Goal: Task Accomplishment & Management: Complete application form

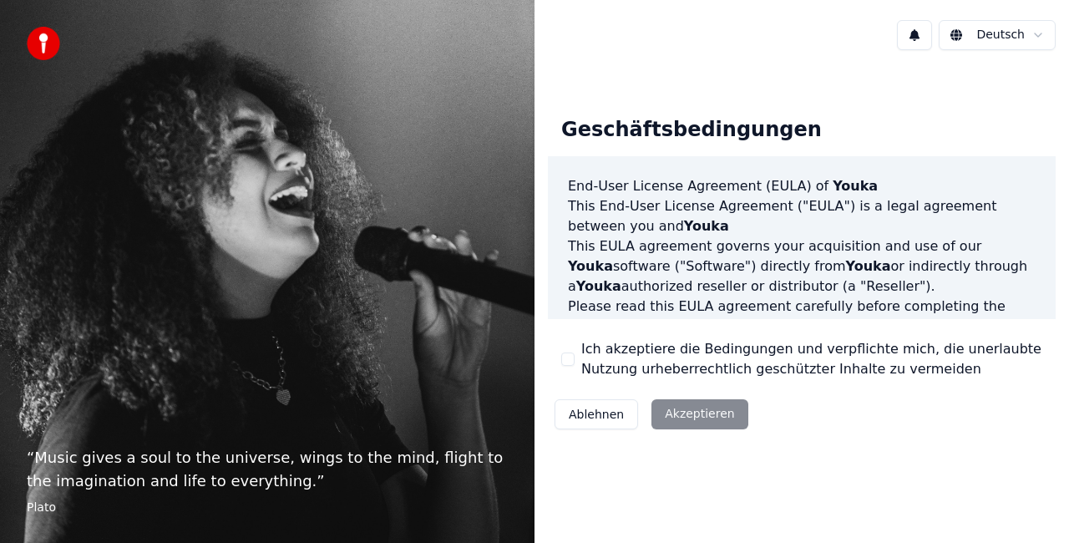
click at [679, 411] on div "Ablehnen Akzeptieren" at bounding box center [651, 414] width 207 height 43
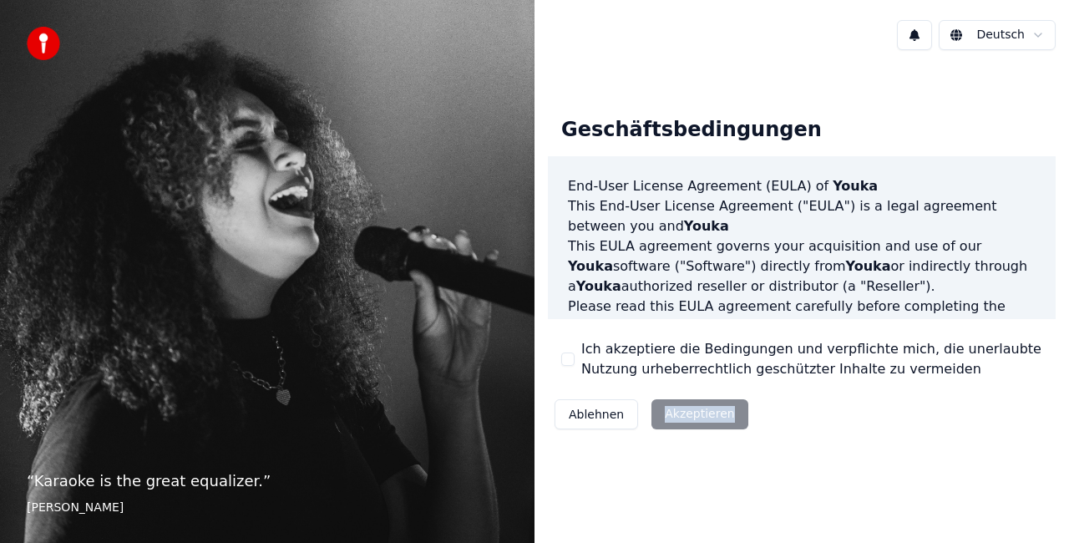
click at [747, 481] on div "Deutsch Geschäftsbedingungen End-User License Agreement ([PERSON_NAME]) of Youk…" at bounding box center [802, 271] width 535 height 543
click at [688, 412] on div "Ablehnen Akzeptieren" at bounding box center [651, 414] width 207 height 43
click at [707, 422] on div "Ablehnen Akzeptieren" at bounding box center [651, 414] width 207 height 43
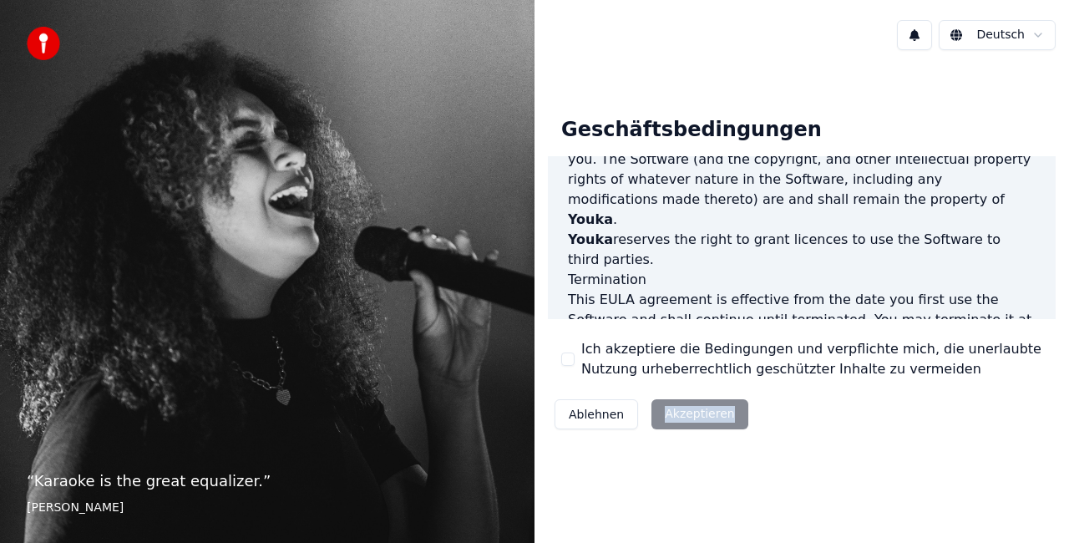
scroll to position [1220, 0]
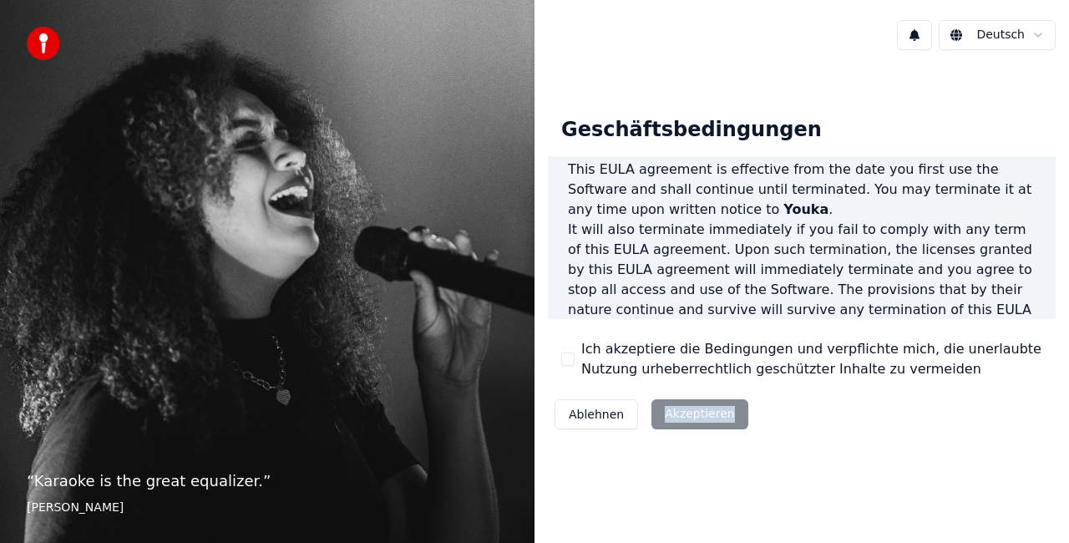
click at [851, 449] on div "Geschäftsbedingungen End-User License Agreement ([PERSON_NAME]) of Youka This E…" at bounding box center [802, 269] width 535 height 413
click at [682, 424] on div "Ablehnen Akzeptieren" at bounding box center [651, 414] width 207 height 43
click at [662, 402] on div "Ablehnen Akzeptieren" at bounding box center [651, 414] width 207 height 43
click at [663, 416] on div "Ablehnen Akzeptieren" at bounding box center [651, 414] width 207 height 43
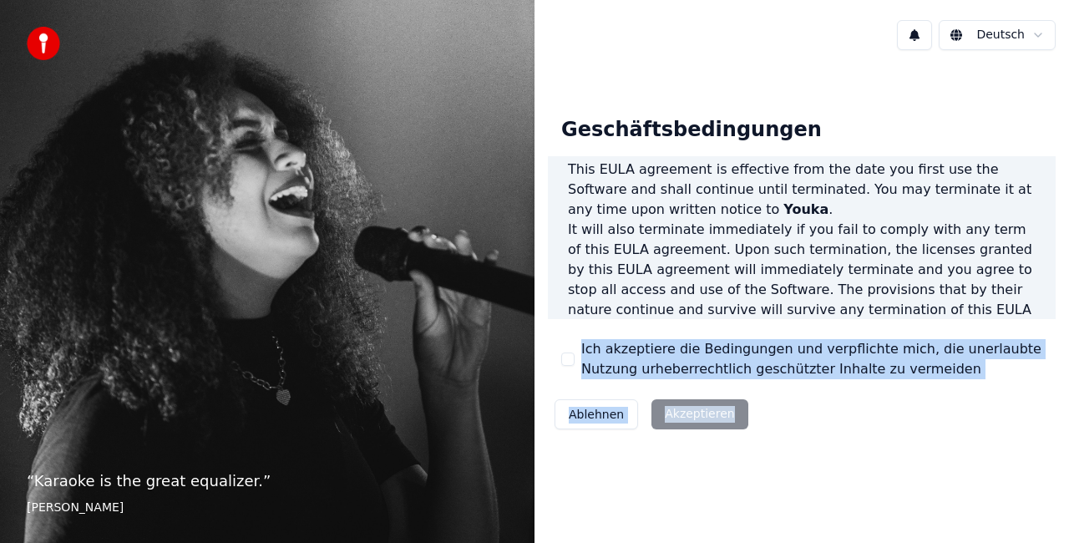
drag, startPoint x: 663, startPoint y: 416, endPoint x: 1046, endPoint y: 295, distance: 401.3
click at [1046, 295] on div "Geschäftsbedingungen End-User License Agreement ([PERSON_NAME]) of Youka This E…" at bounding box center [802, 270] width 508 height 333
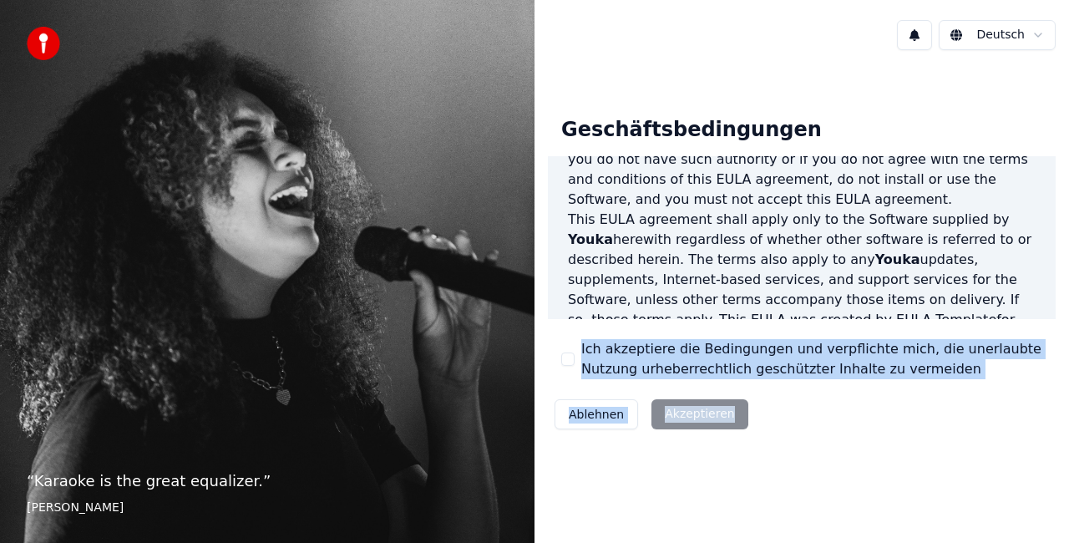
scroll to position [0, 0]
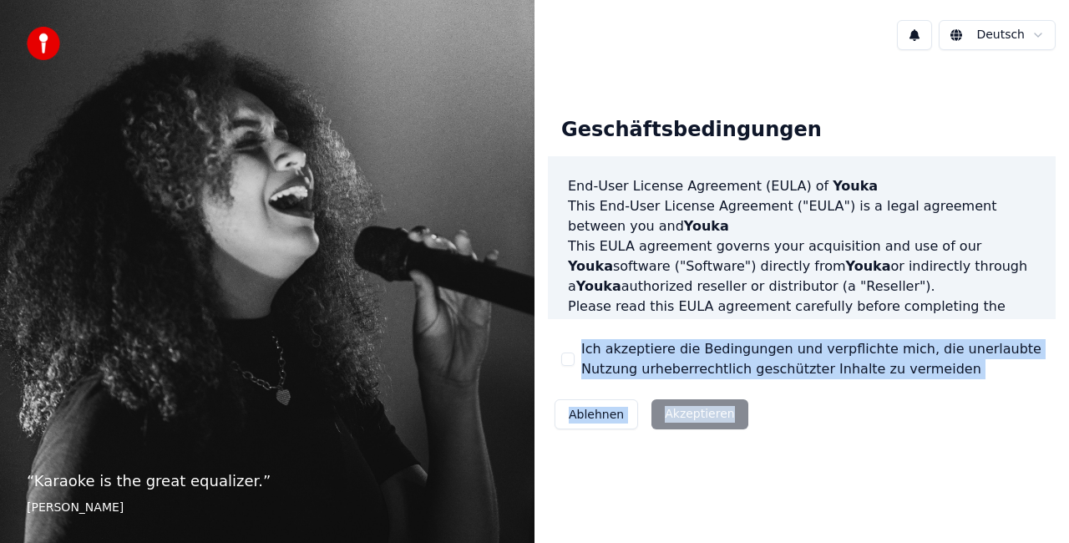
click at [1033, 429] on div "Geschäftsbedingungen End-User License Agreement ([PERSON_NAME]) of Youka This E…" at bounding box center [802, 270] width 508 height 333
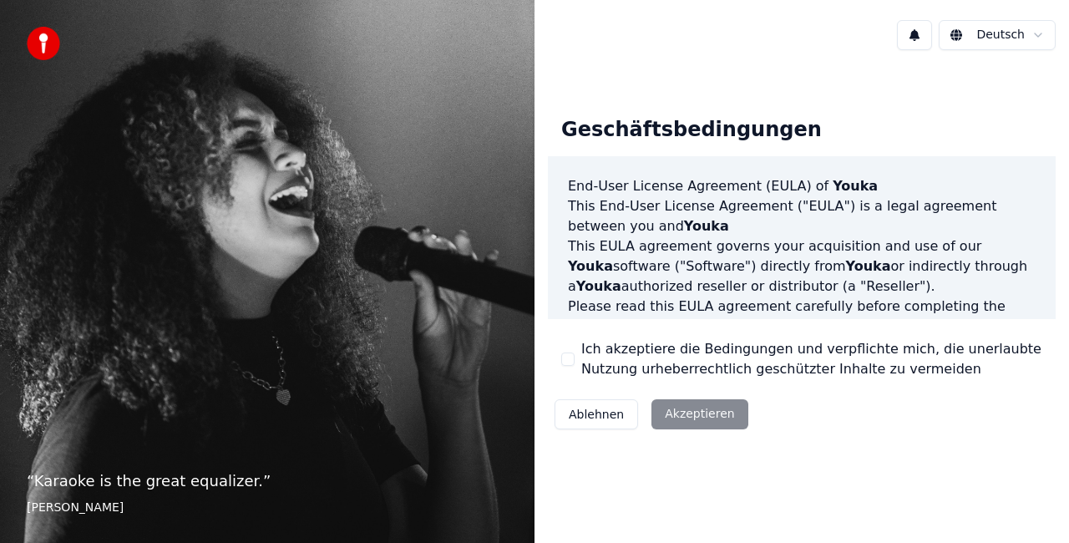
click at [1033, 429] on div "Geschäftsbedingungen End-User License Agreement ([PERSON_NAME]) of Youka This E…" at bounding box center [802, 270] width 508 height 333
click at [713, 406] on div "Ablehnen Akzeptieren" at bounding box center [651, 414] width 207 height 43
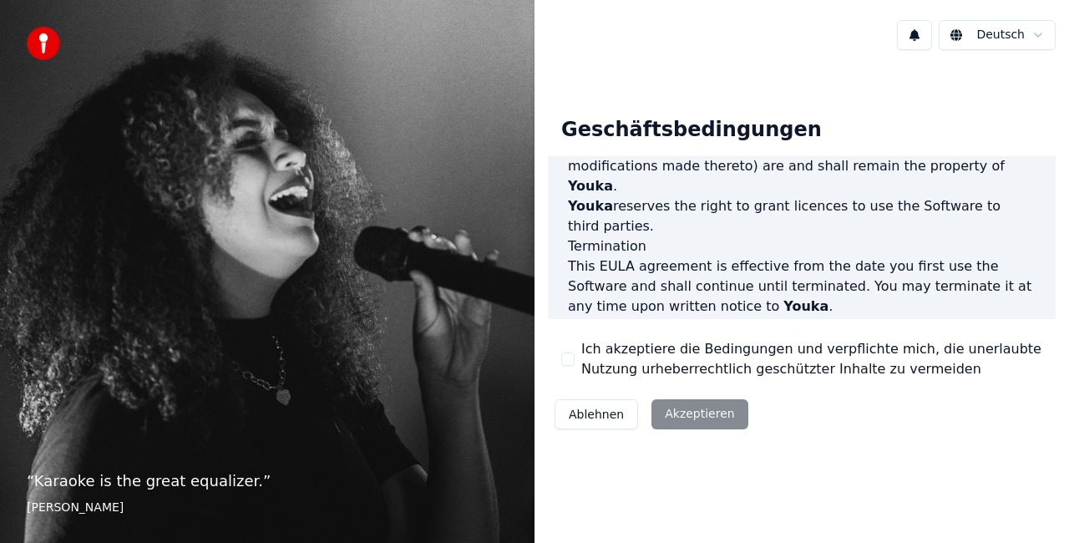
scroll to position [1220, 0]
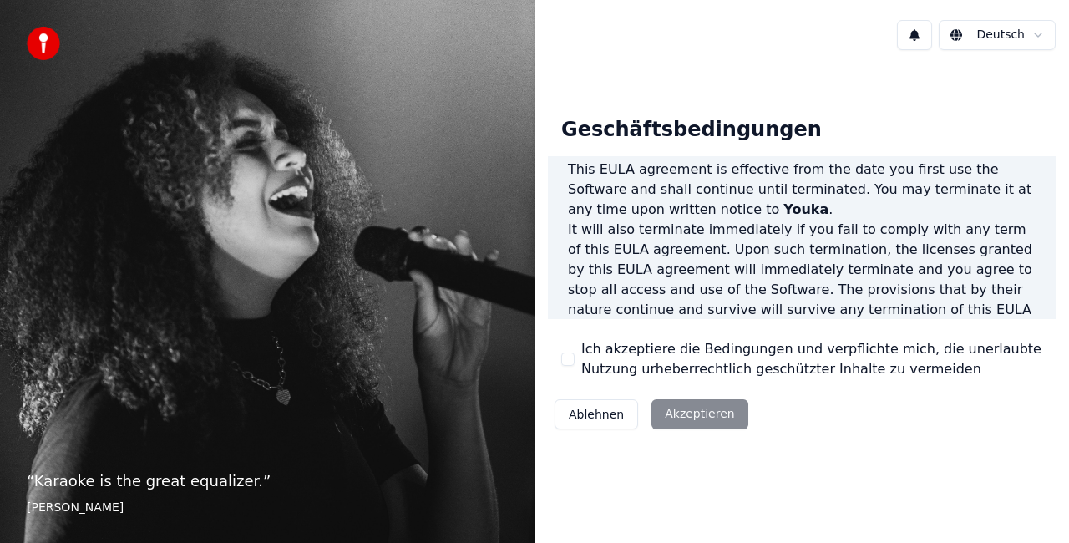
click at [595, 419] on button "Ablehnen" at bounding box center [597, 414] width 84 height 30
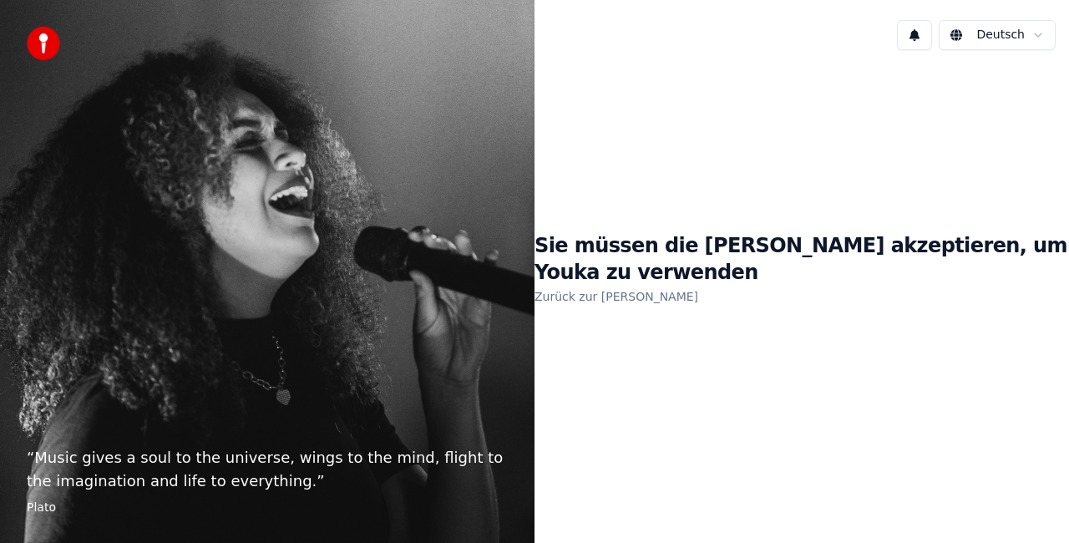
click at [603, 283] on link "Zurück zur [PERSON_NAME]" at bounding box center [617, 296] width 164 height 27
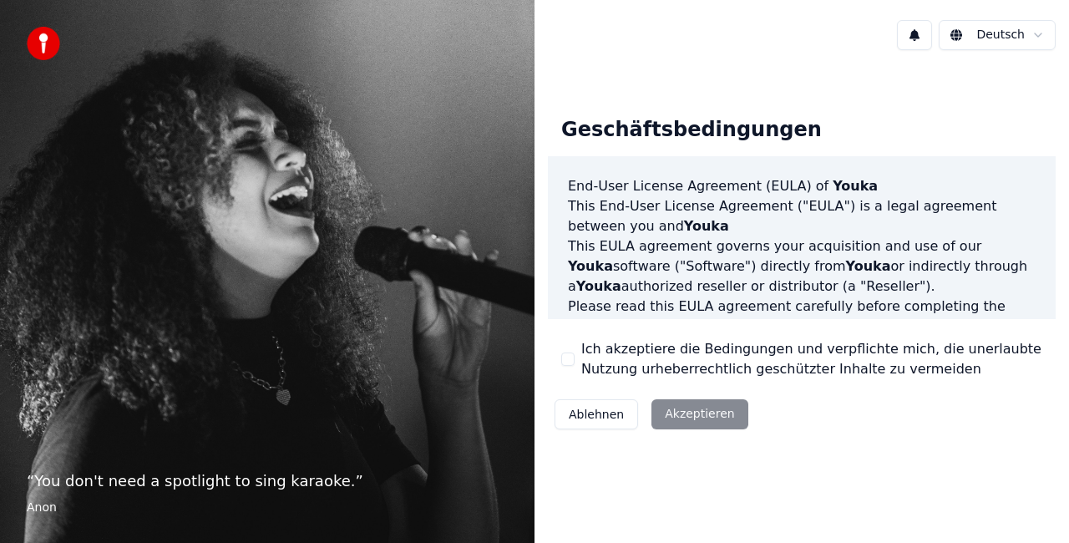
click at [678, 416] on div "Ablehnen Akzeptieren" at bounding box center [651, 414] width 207 height 43
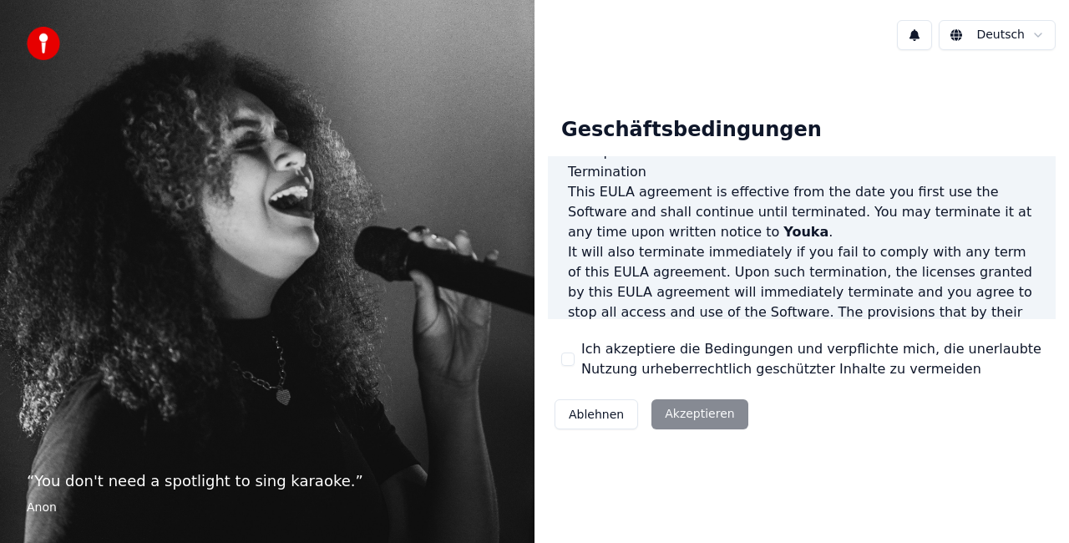
scroll to position [1220, 0]
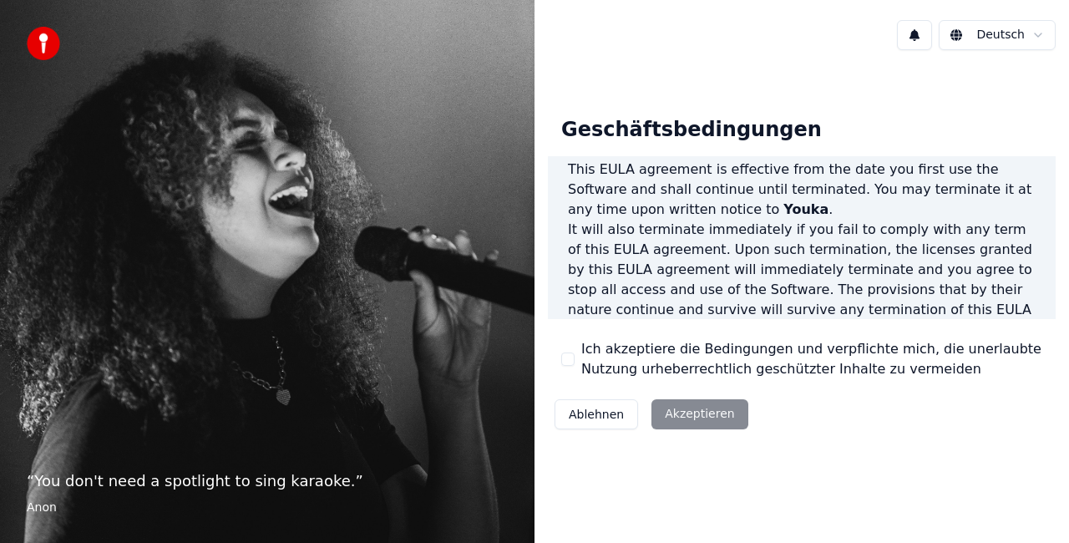
click at [710, 406] on div "Ablehnen Akzeptieren" at bounding box center [651, 414] width 207 height 43
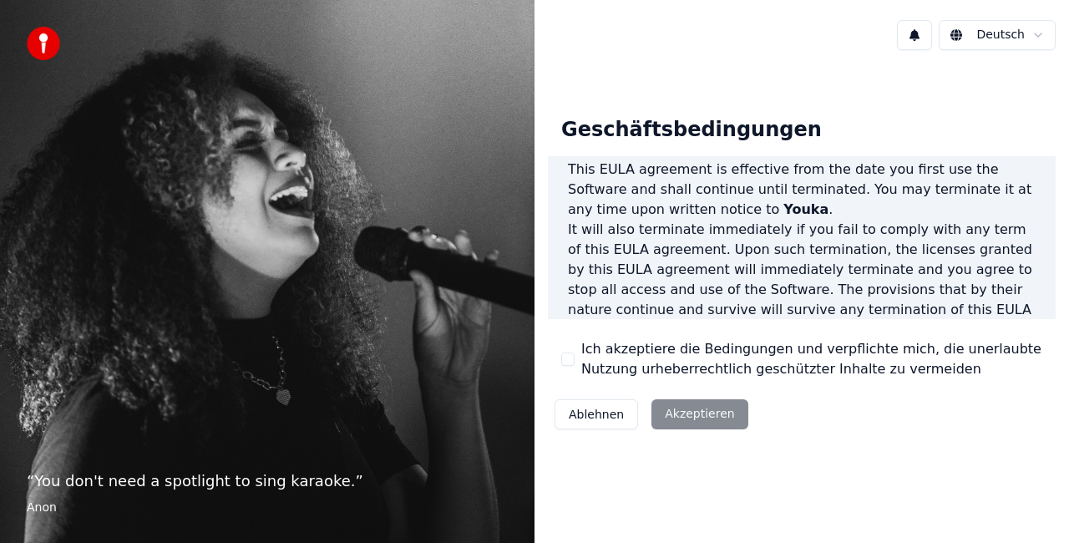
click at [899, 384] on div "Geschäftsbedingungen End-User License Agreement ([PERSON_NAME]) of Youka This E…" at bounding box center [802, 270] width 508 height 333
click at [717, 411] on div "Ablehnen Akzeptieren" at bounding box center [651, 414] width 207 height 43
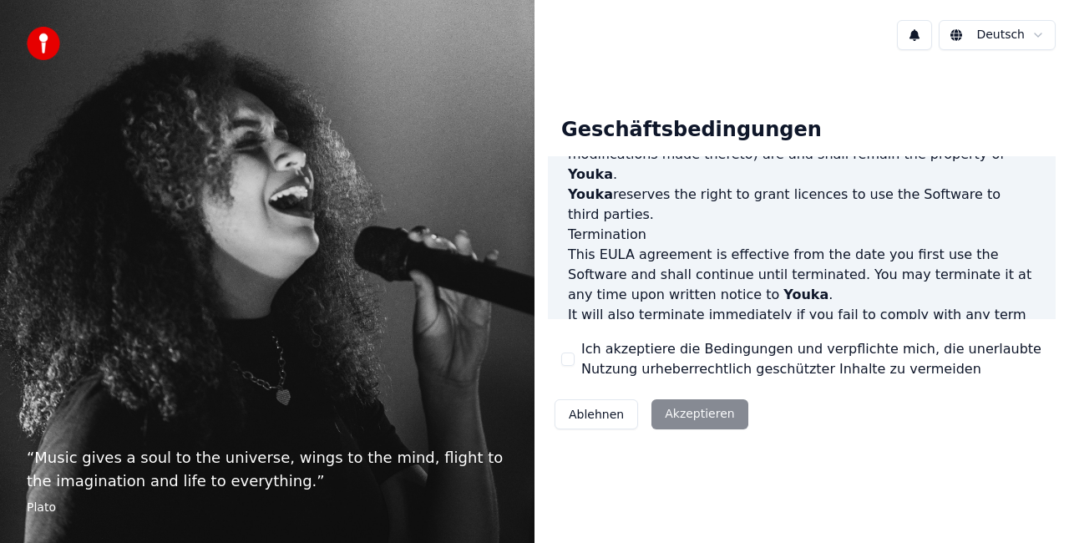
scroll to position [1220, 0]
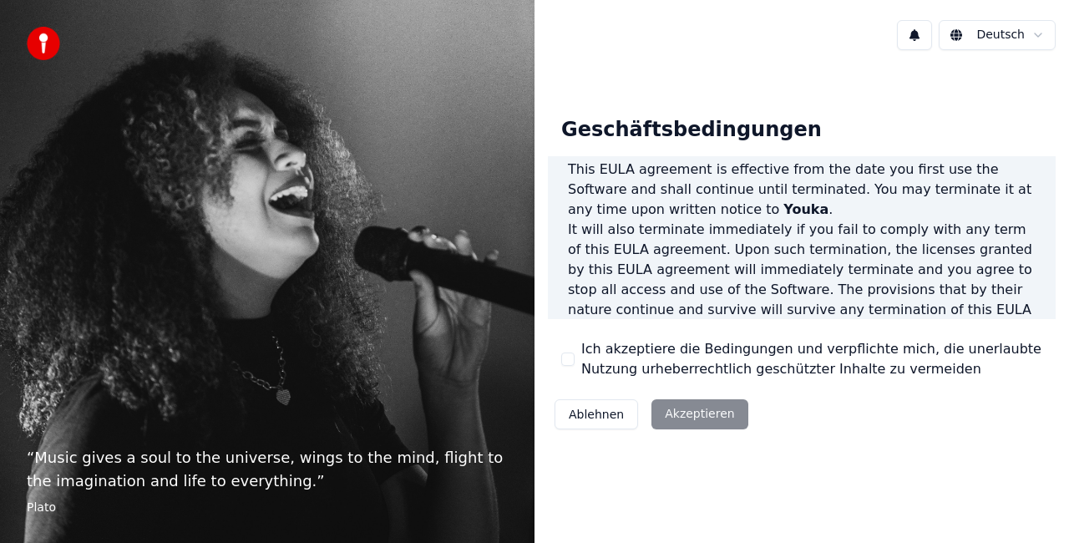
click at [934, 360] on p "This EULA agreement, and any dispute arising out of or in connection with this …" at bounding box center [802, 390] width 468 height 60
click at [724, 397] on div "Ablehnen Akzeptieren" at bounding box center [651, 414] width 207 height 43
click at [702, 410] on div "Ablehnen Akzeptieren" at bounding box center [651, 414] width 207 height 43
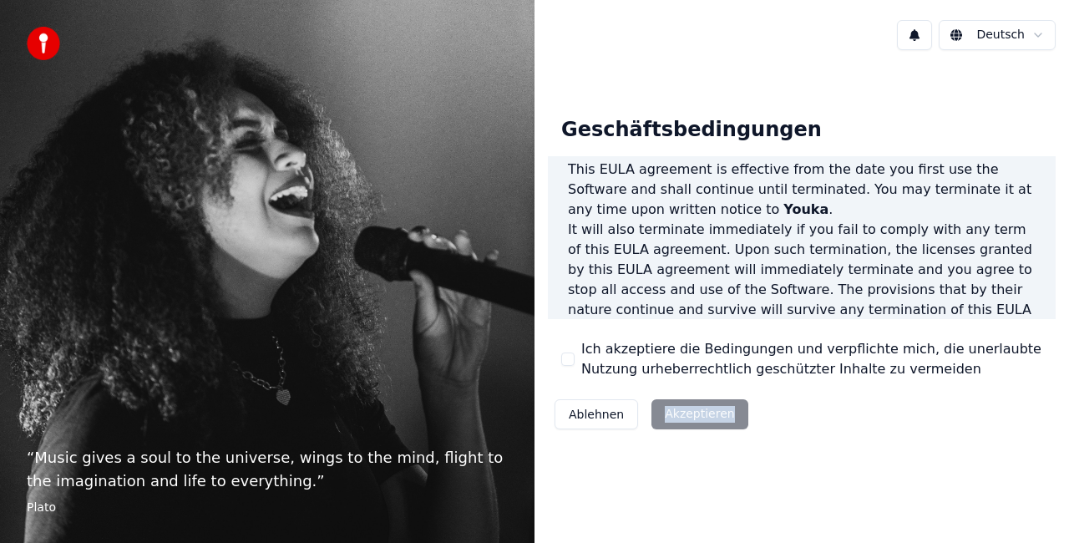
click at [702, 410] on div "Ablehnen Akzeptieren" at bounding box center [651, 414] width 207 height 43
click at [587, 403] on button "Ablehnen" at bounding box center [597, 414] width 84 height 30
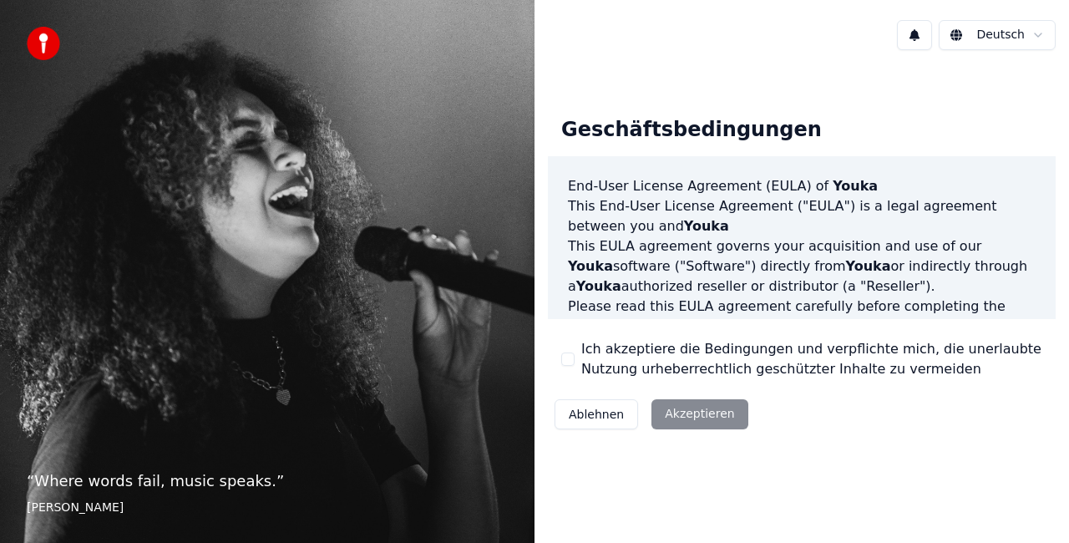
click at [688, 414] on div "Ablehnen Akzeptieren" at bounding box center [651, 414] width 207 height 43
